Goal: Book appointment/travel/reservation

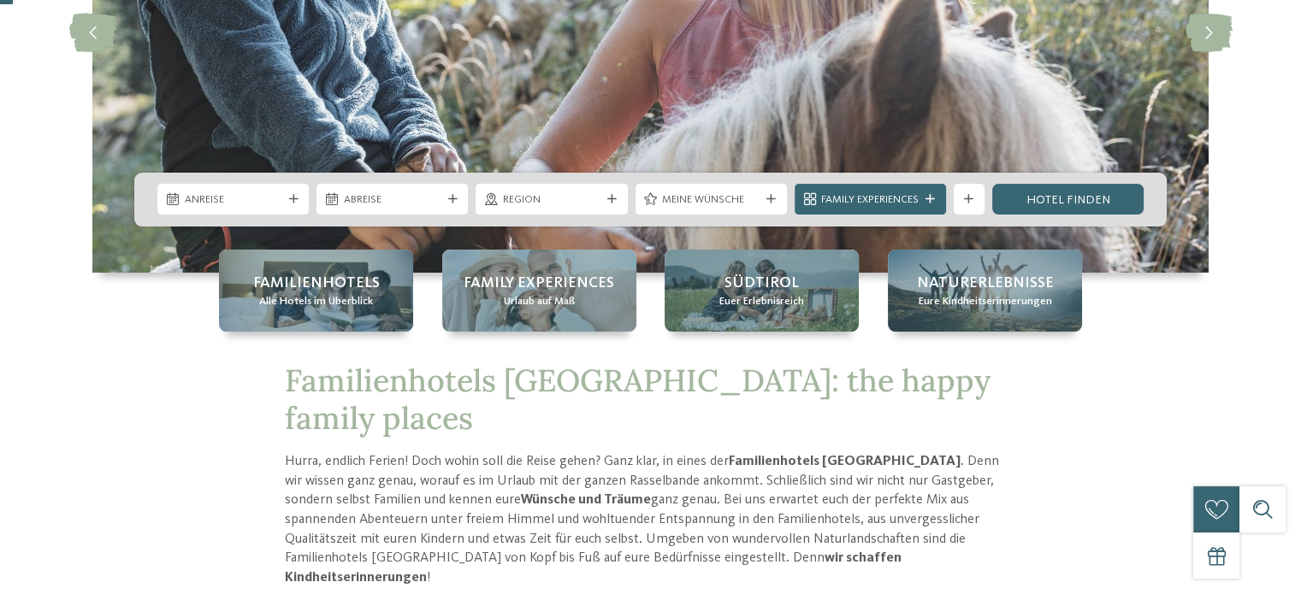
scroll to position [285, 0]
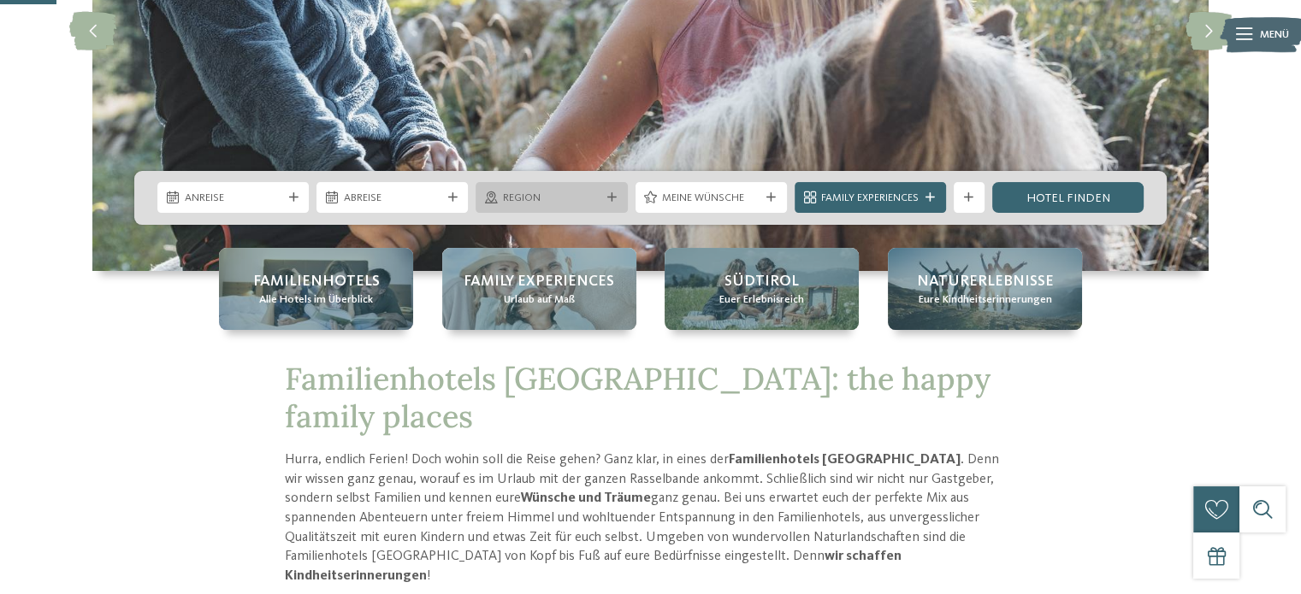
click at [591, 198] on span "Region" at bounding box center [551, 198] width 97 height 15
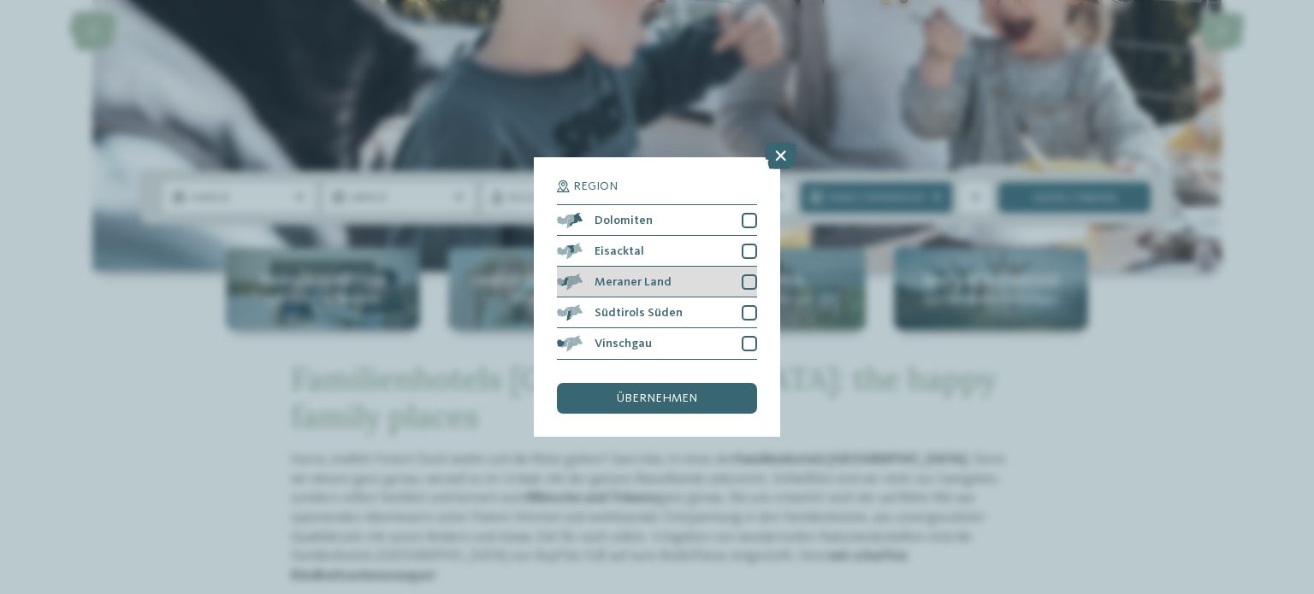
click at [742, 273] on div "Meraner Land" at bounding box center [657, 282] width 200 height 31
click at [746, 308] on div at bounding box center [748, 312] width 15 height 15
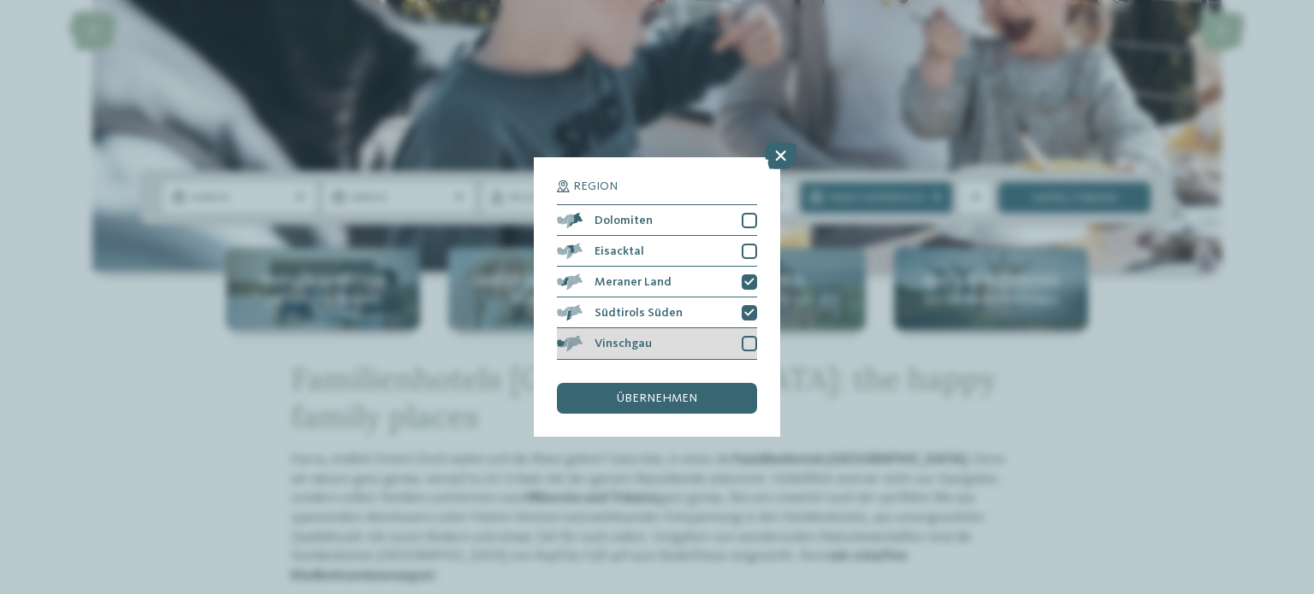
click at [737, 334] on div "Vinschgau" at bounding box center [657, 343] width 200 height 31
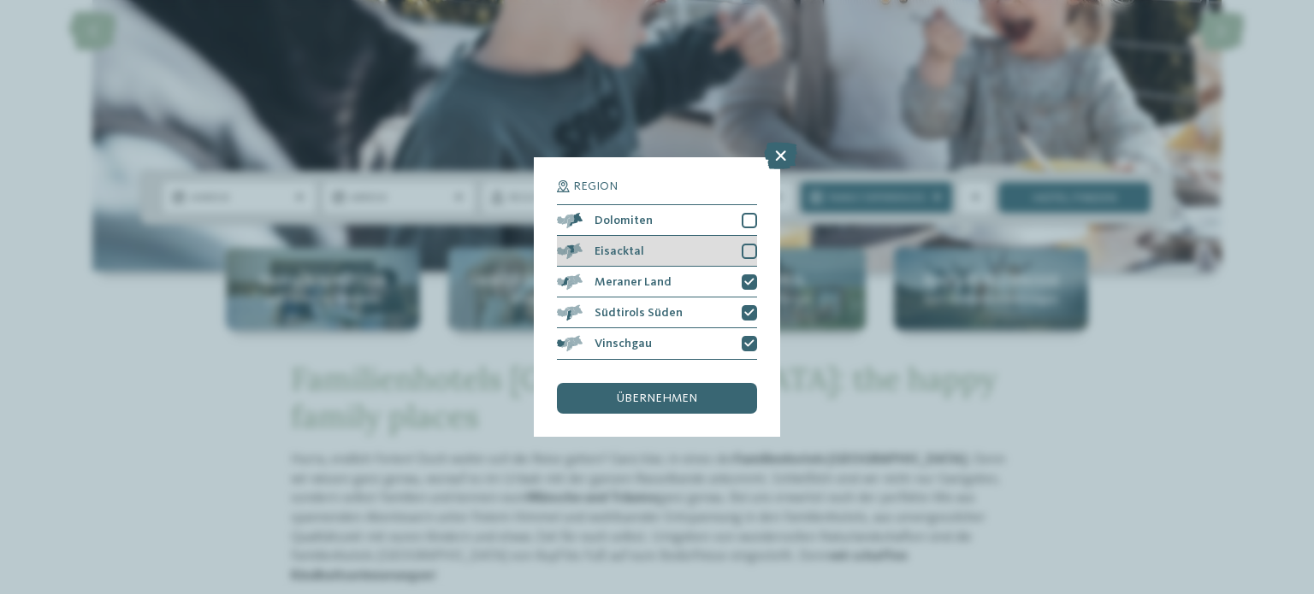
click at [755, 255] on div at bounding box center [748, 251] width 15 height 15
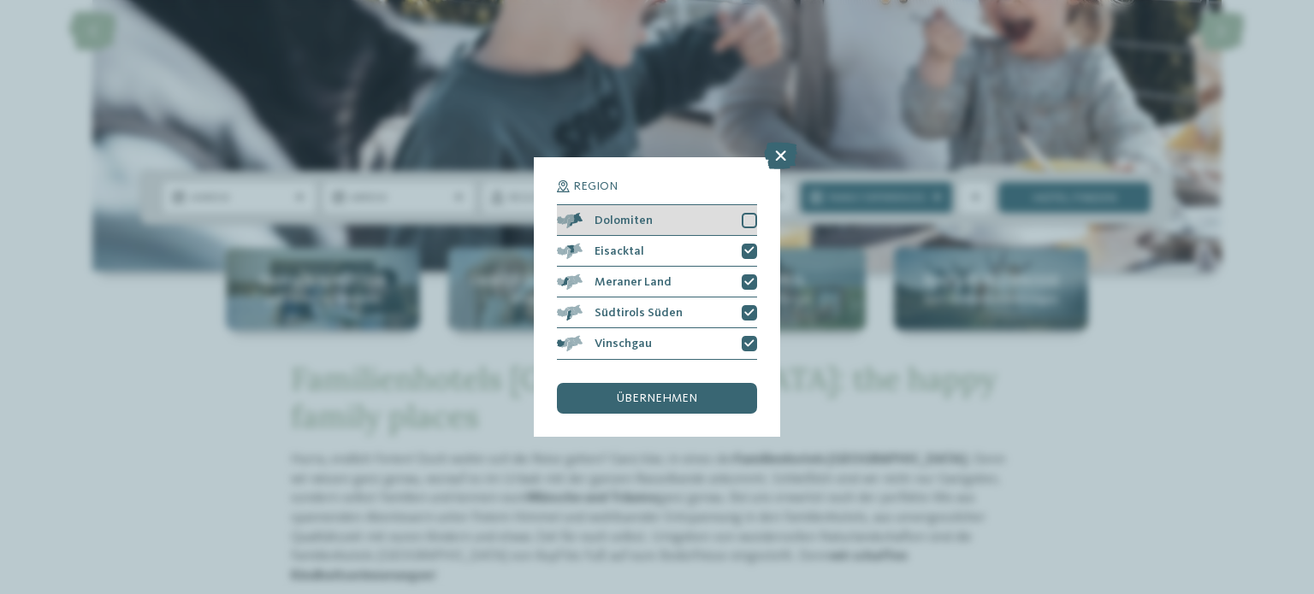
click at [747, 221] on div at bounding box center [748, 220] width 15 height 15
click at [640, 401] on span "übernehmen" at bounding box center [657, 399] width 80 height 12
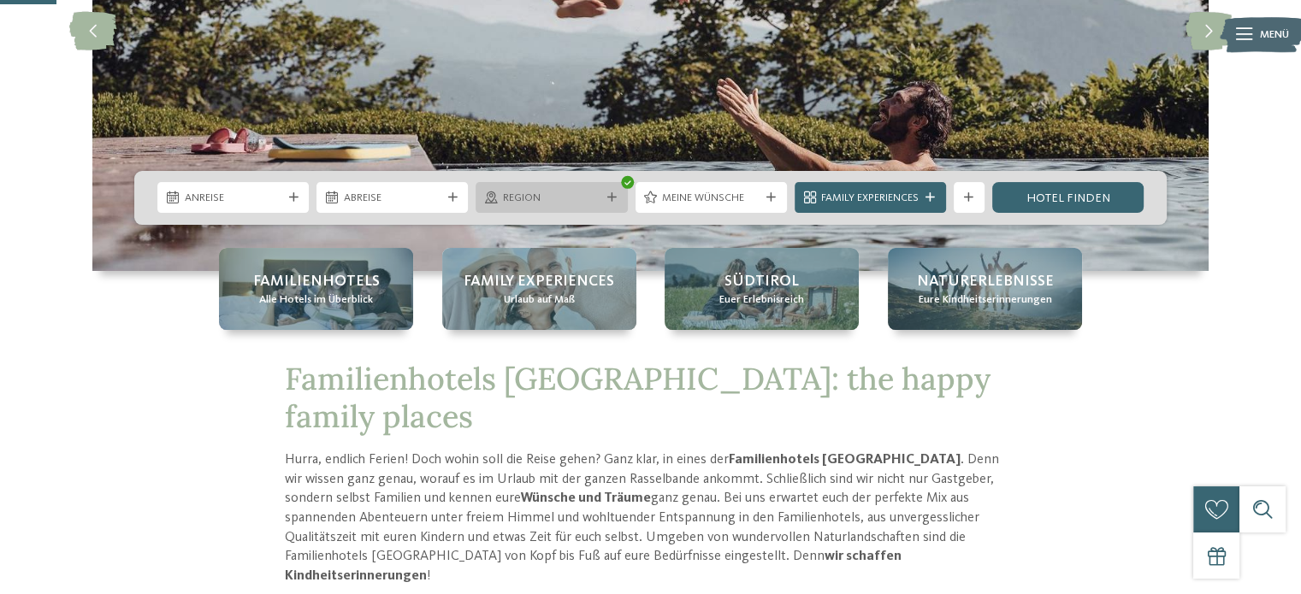
click at [521, 190] on div "Region" at bounding box center [551, 198] width 105 height 16
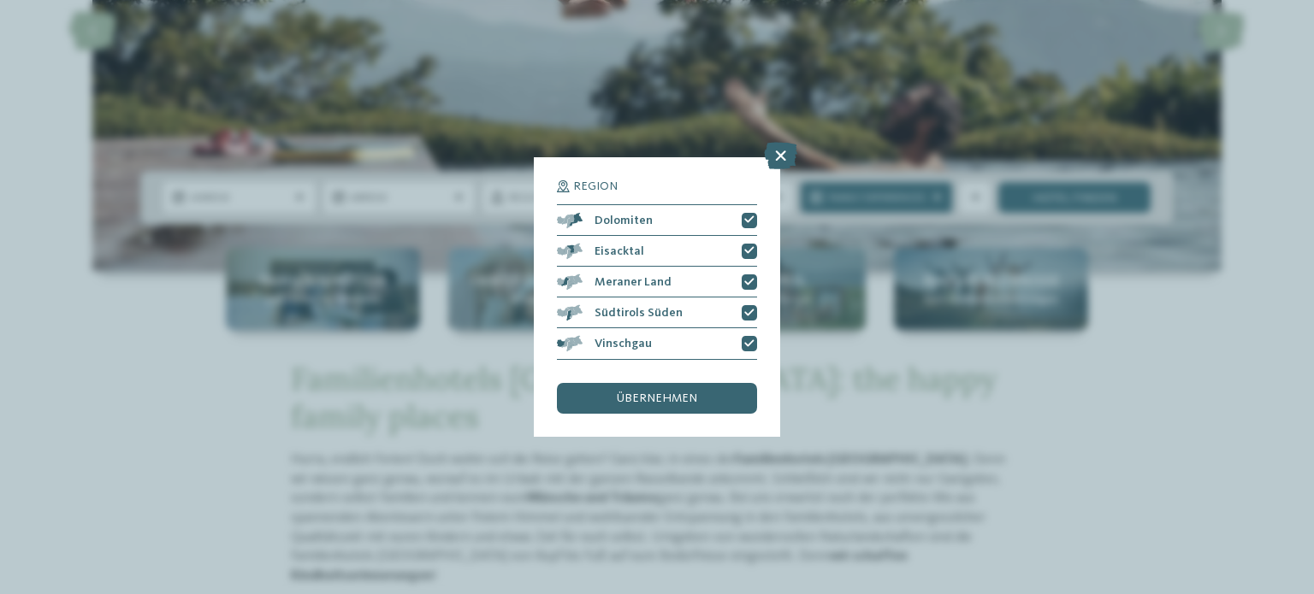
drag, startPoint x: 977, startPoint y: 221, endPoint x: 950, endPoint y: 223, distance: 26.6
click at [975, 221] on div "Region Dolomiten" at bounding box center [657, 297] width 1314 height 594
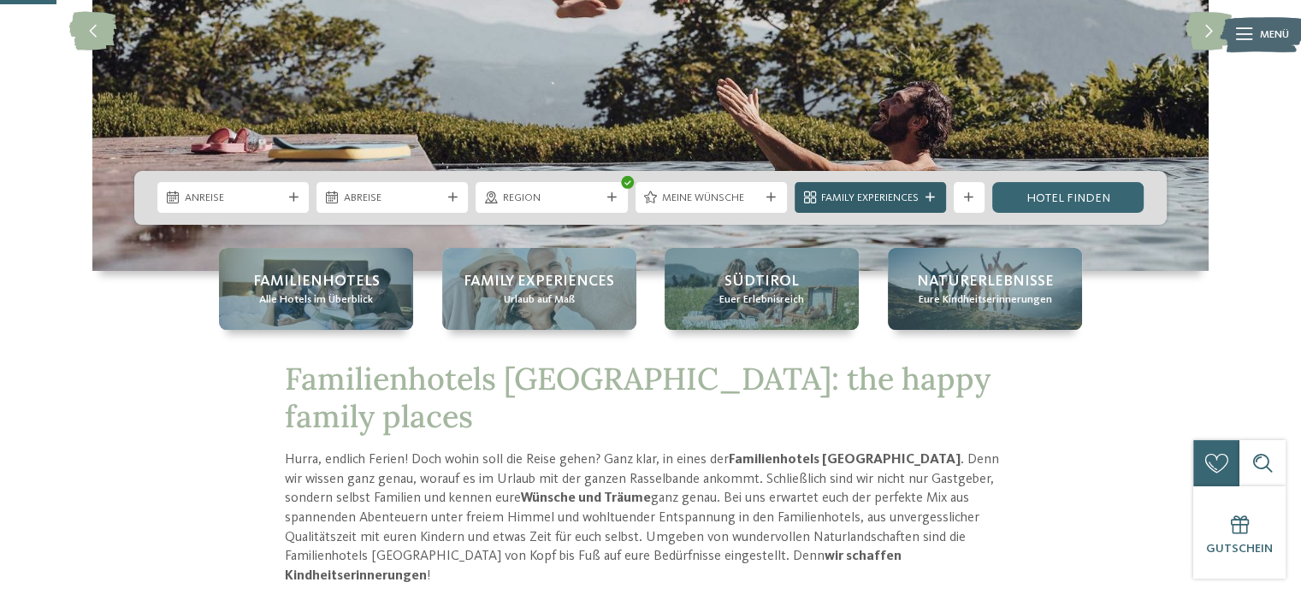
click at [930, 194] on icon at bounding box center [929, 197] width 9 height 9
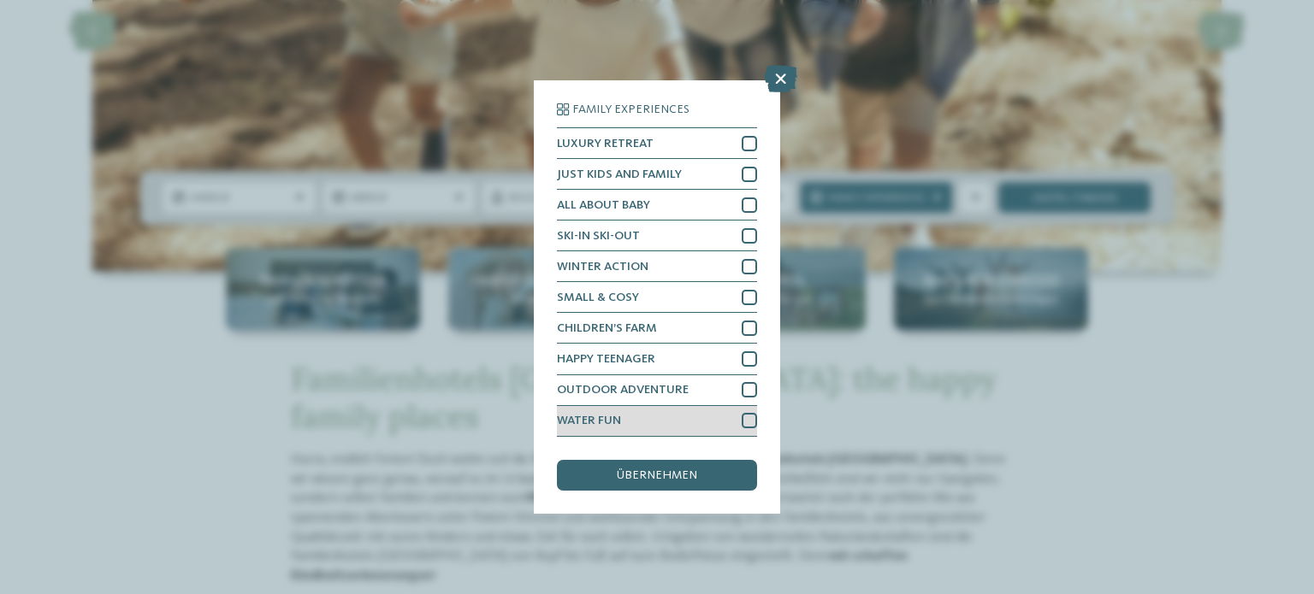
click at [582, 415] on span "WATER FUN" at bounding box center [589, 421] width 64 height 12
click at [647, 475] on span "übernehmen" at bounding box center [657, 475] width 80 height 12
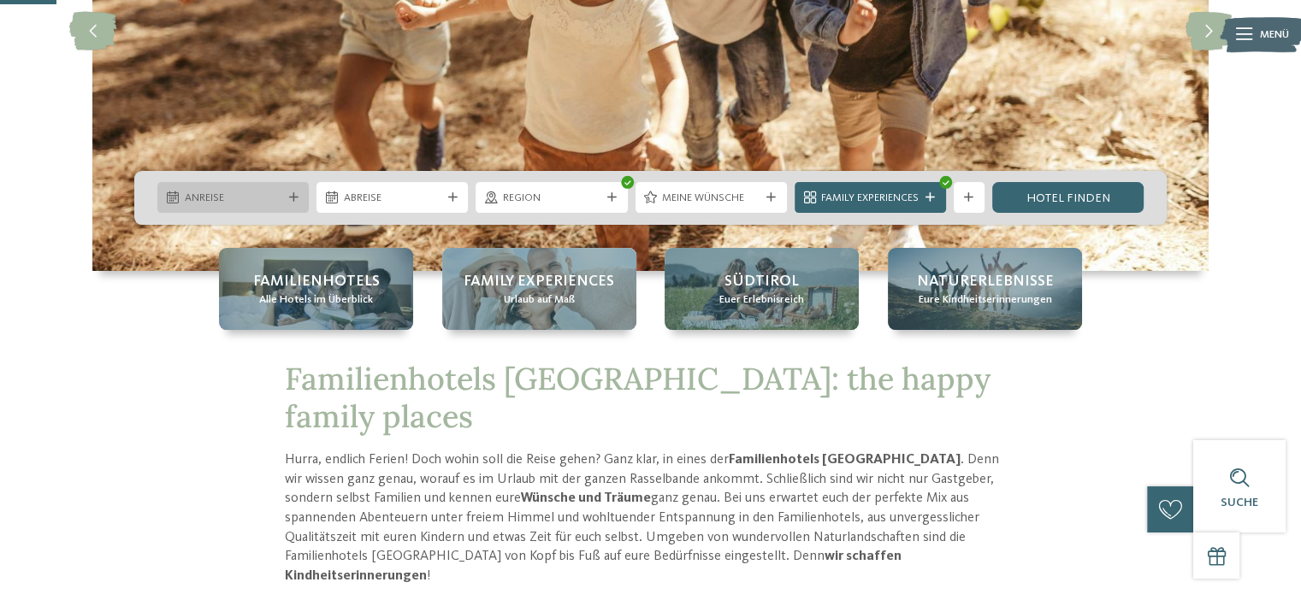
click at [221, 198] on span "Anreise" at bounding box center [233, 198] width 97 height 15
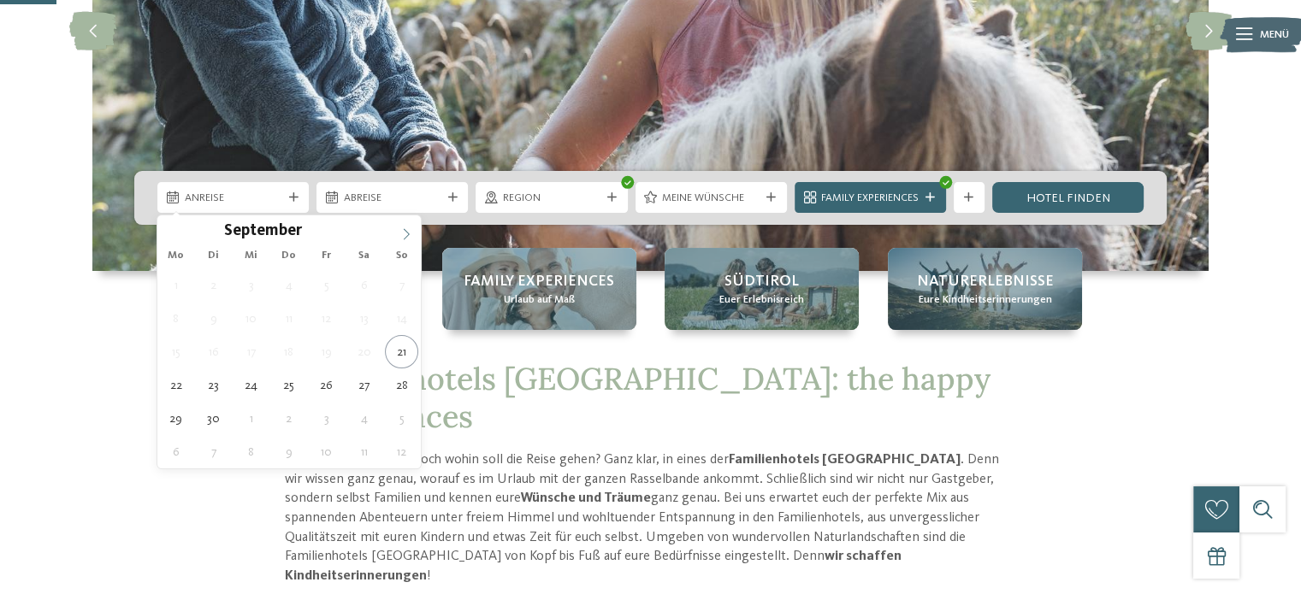
click at [404, 230] on icon at bounding box center [406, 234] width 12 height 12
type input "****"
click at [404, 230] on icon at bounding box center [406, 234] width 12 height 12
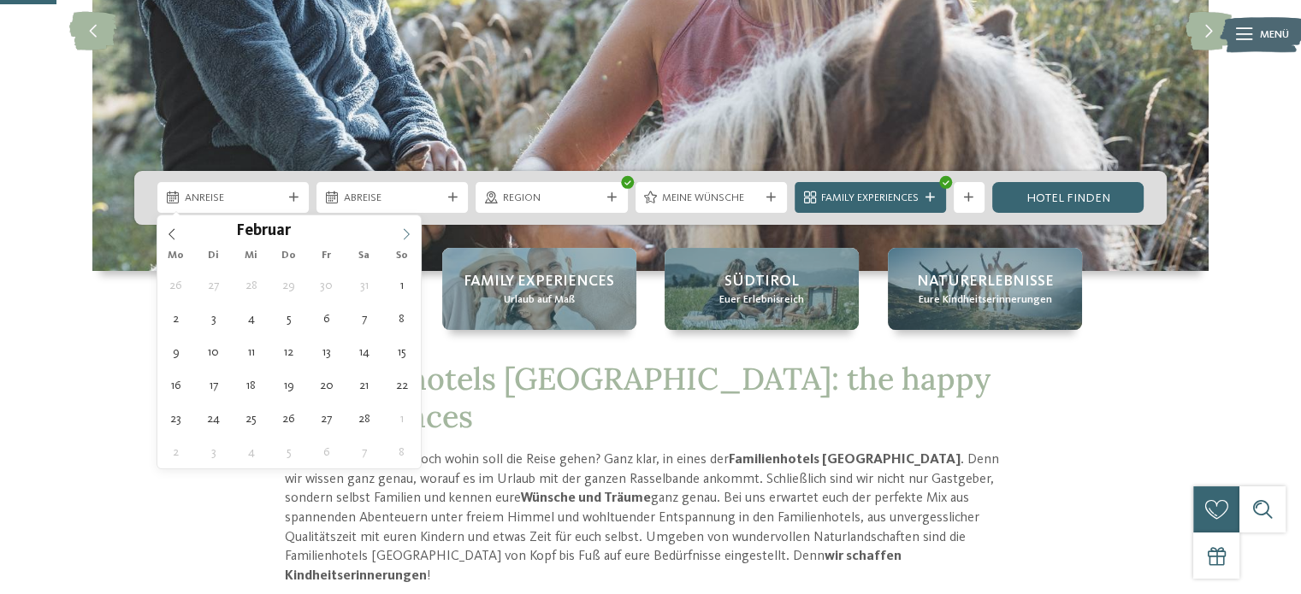
click at [404, 230] on icon at bounding box center [406, 234] width 12 height 12
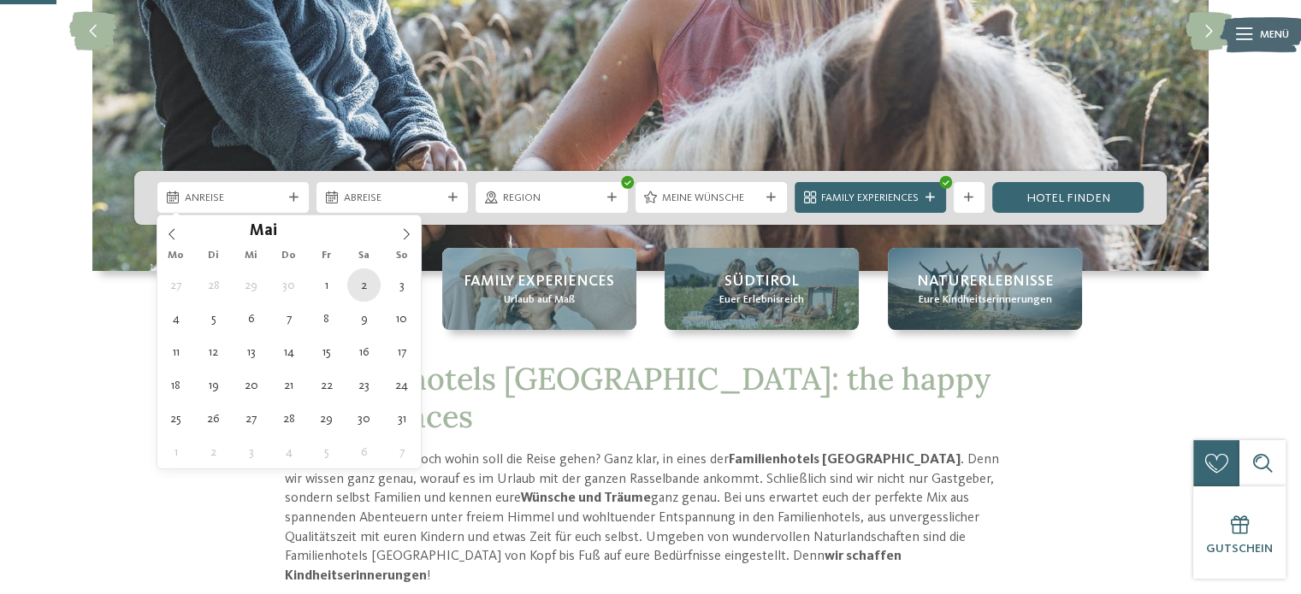
type div "[DATE]"
type input "****"
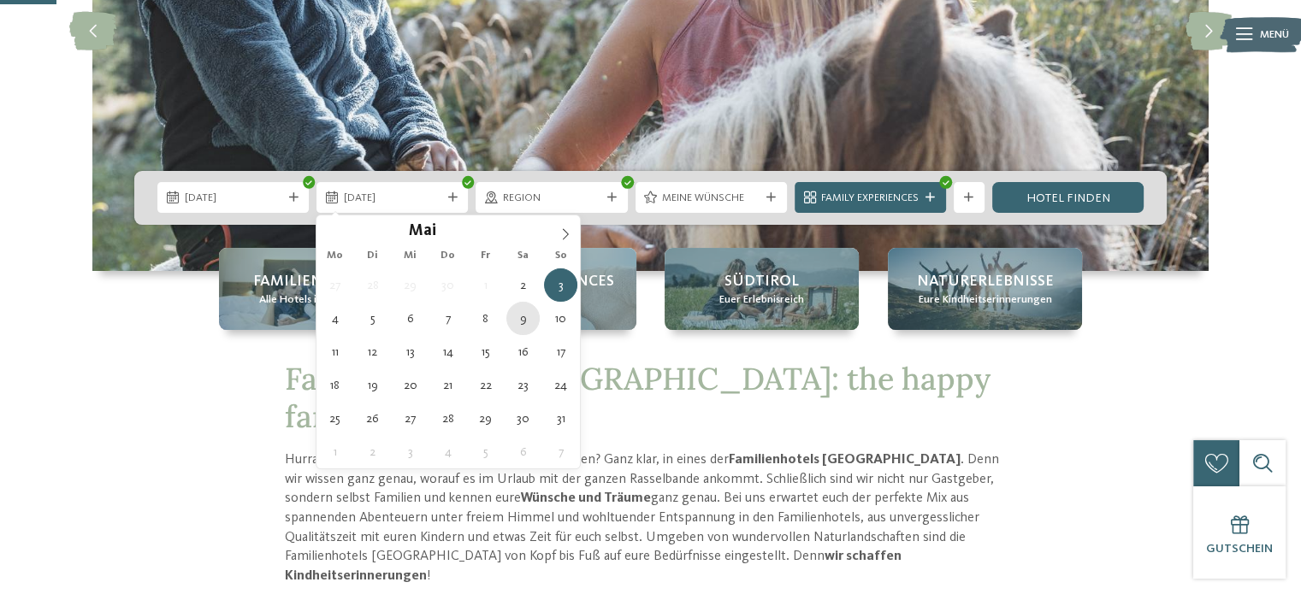
type div "[DATE]"
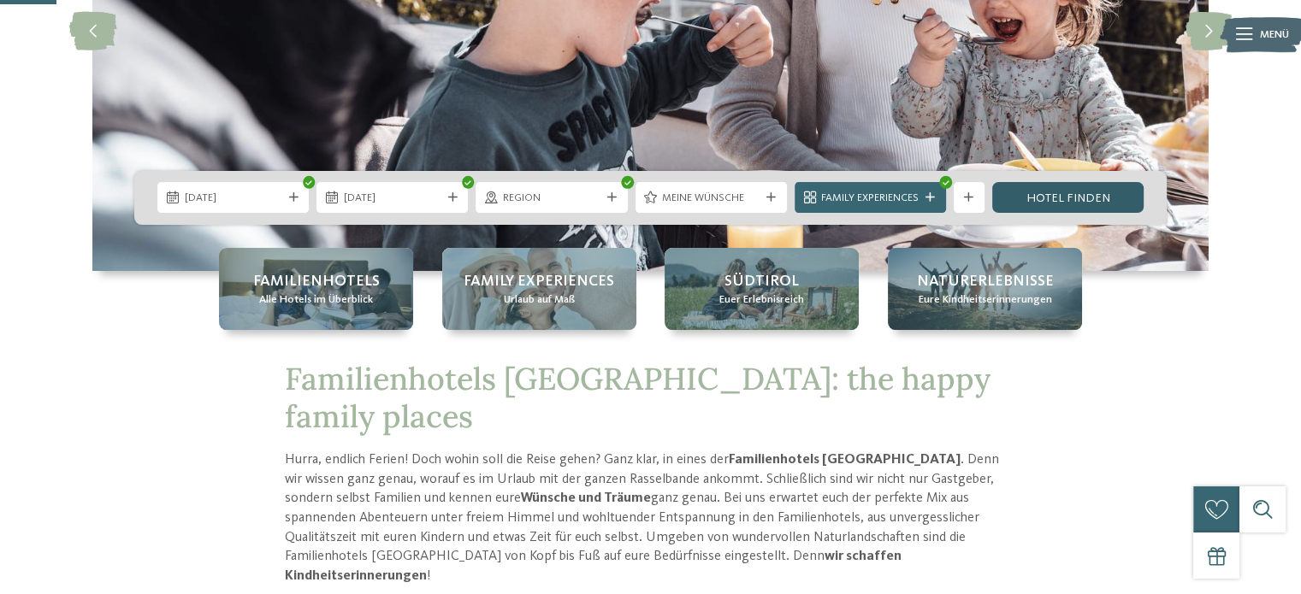
click at [1048, 192] on link "Hotel finden" at bounding box center [1067, 197] width 151 height 31
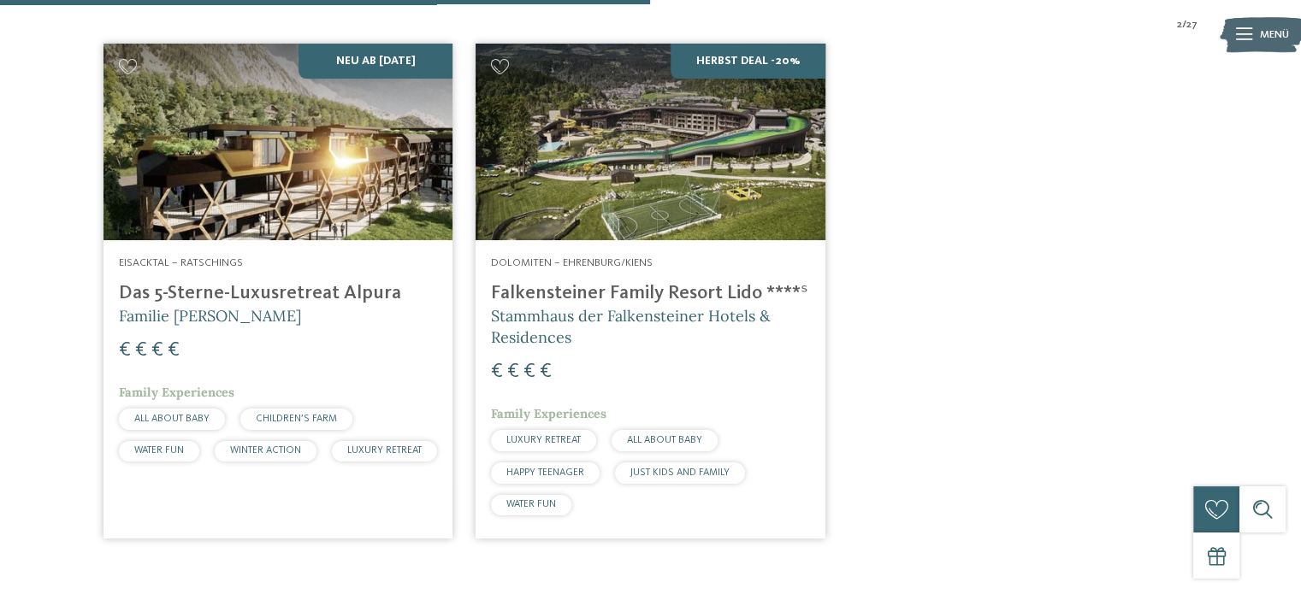
scroll to position [552, 0]
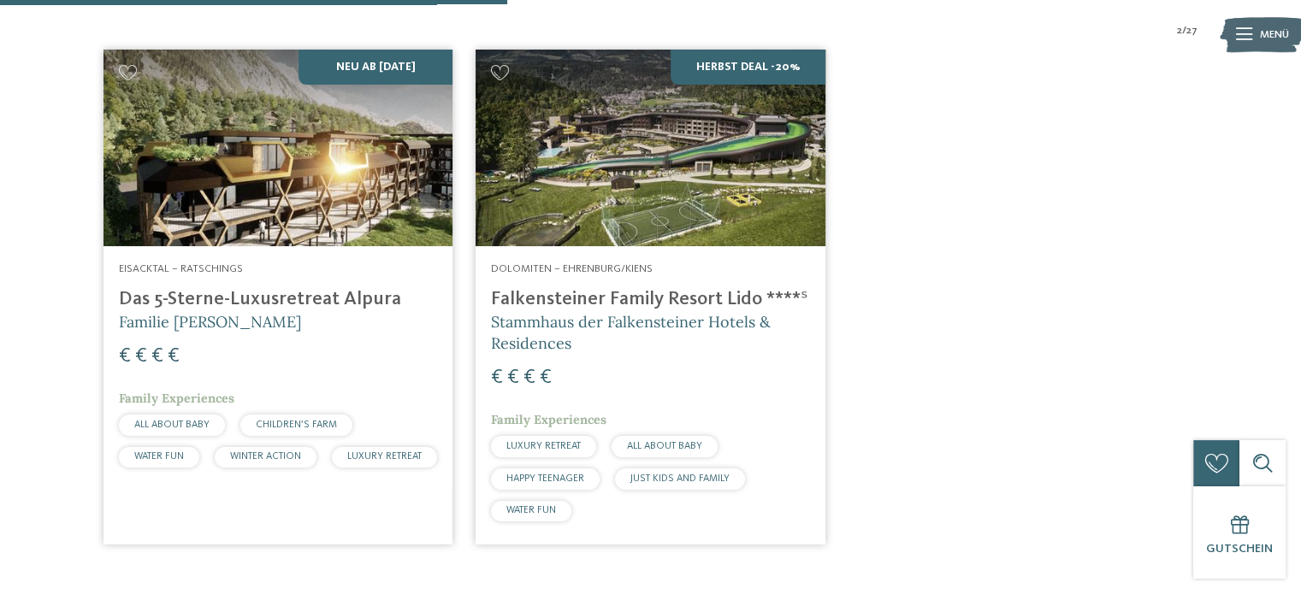
click at [638, 296] on h4 "Falkensteiner Family Resort Lido ****ˢ" at bounding box center [650, 299] width 318 height 23
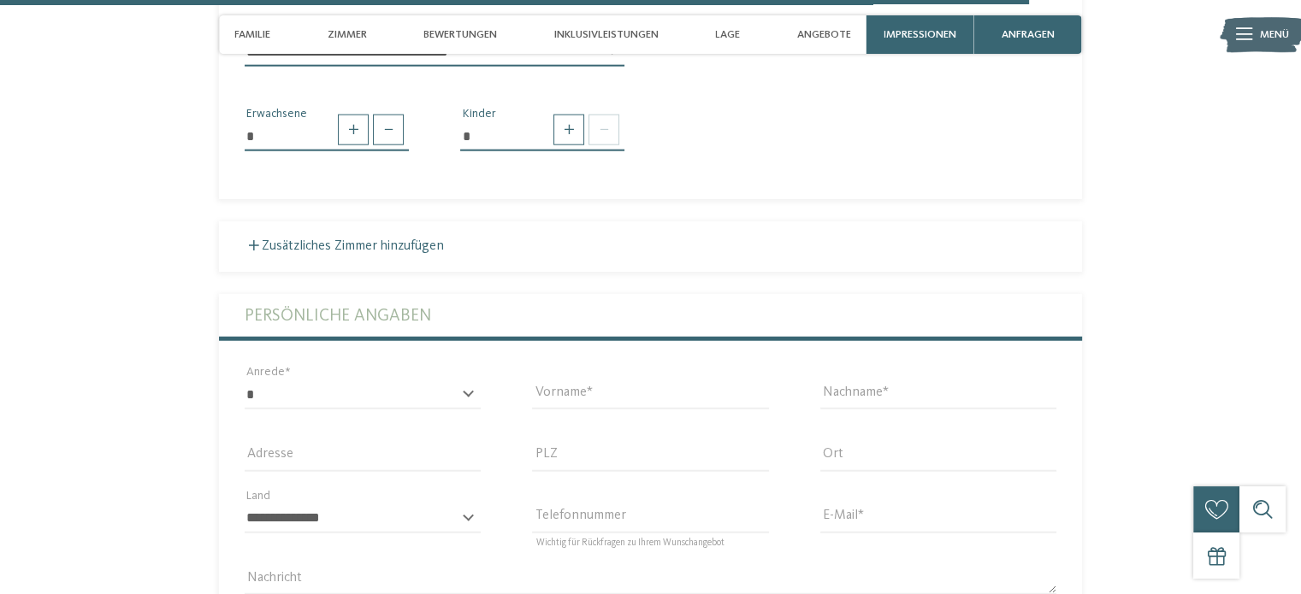
scroll to position [4105, 0]
